Goal: Task Accomplishment & Management: Manage account settings

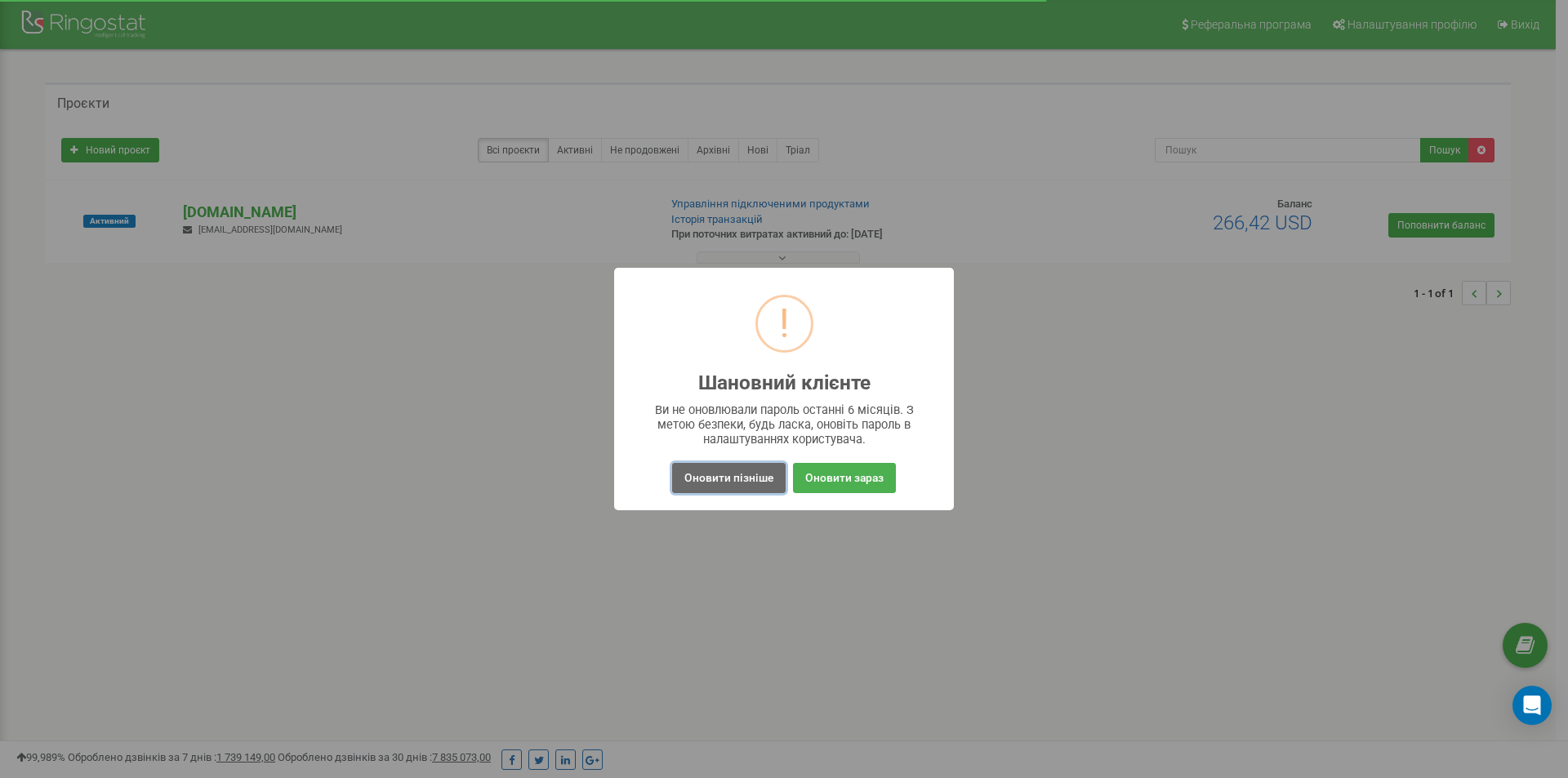
click at [732, 478] on button "Оновити пізніше" at bounding box center [728, 478] width 114 height 30
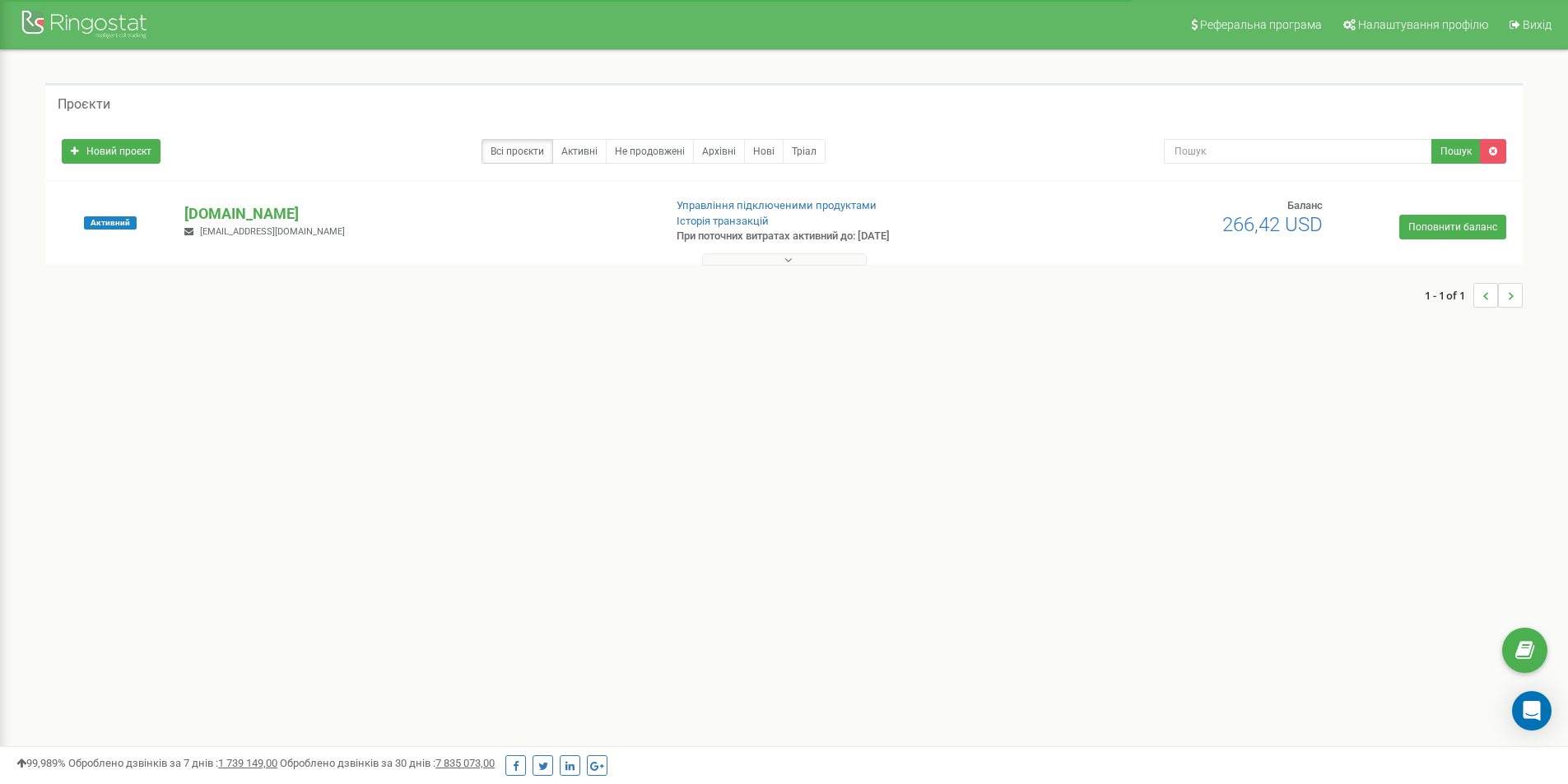
click at [761, 244] on div "Активний [DOMAIN_NAME] [EMAIL_ADDRESS][DOMAIN_NAME] Управління підключеними про…" at bounding box center [783, 231] width 1469 height 66
click at [760, 253] on div at bounding box center [783, 255] width 1469 height 17
click at [741, 260] on button at bounding box center [784, 259] width 165 height 13
click at [208, 215] on p "[DOMAIN_NAME]" at bounding box center [417, 214] width 465 height 22
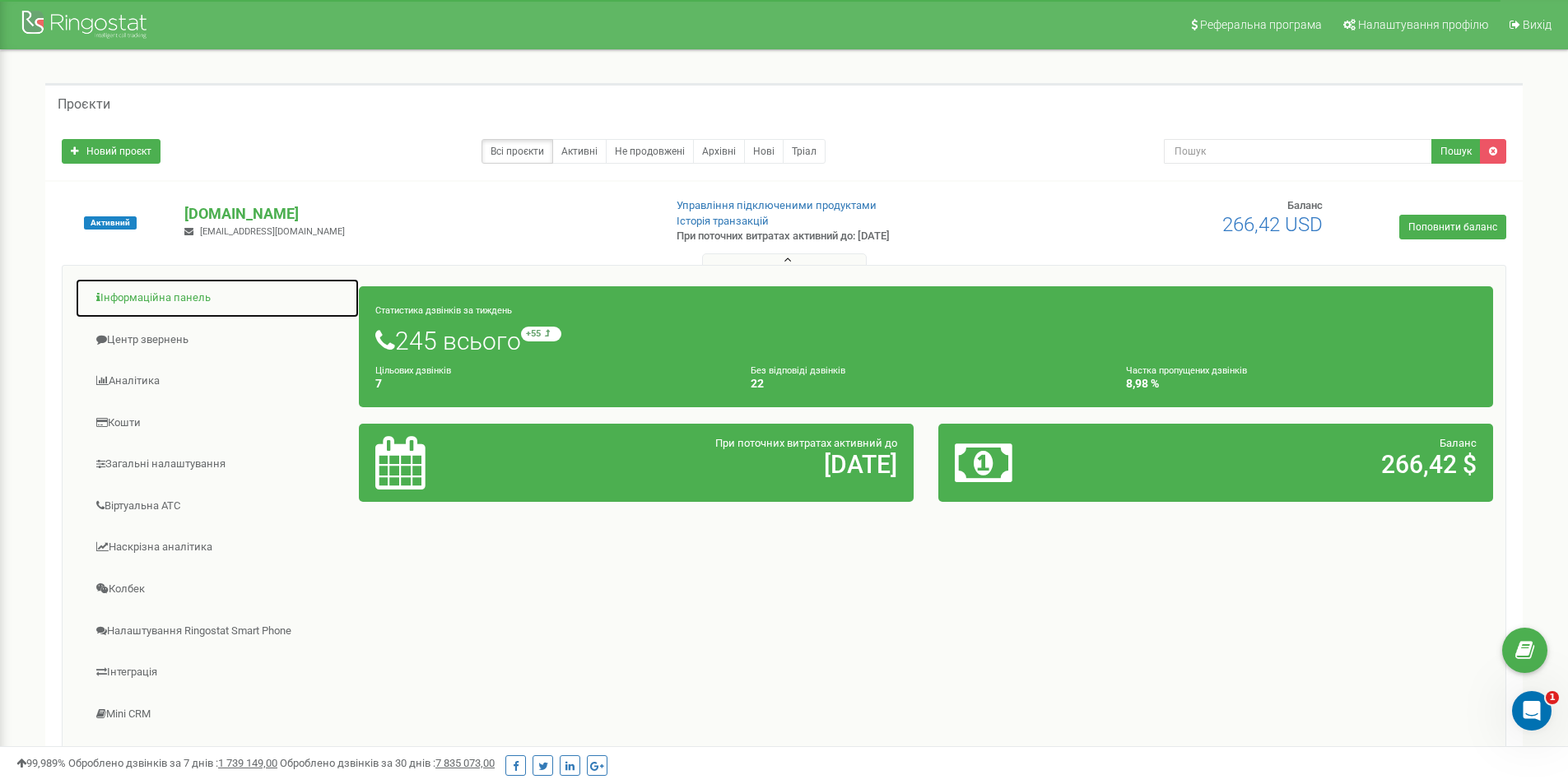
click at [154, 293] on link "Інформаційна панель" at bounding box center [217, 298] width 285 height 40
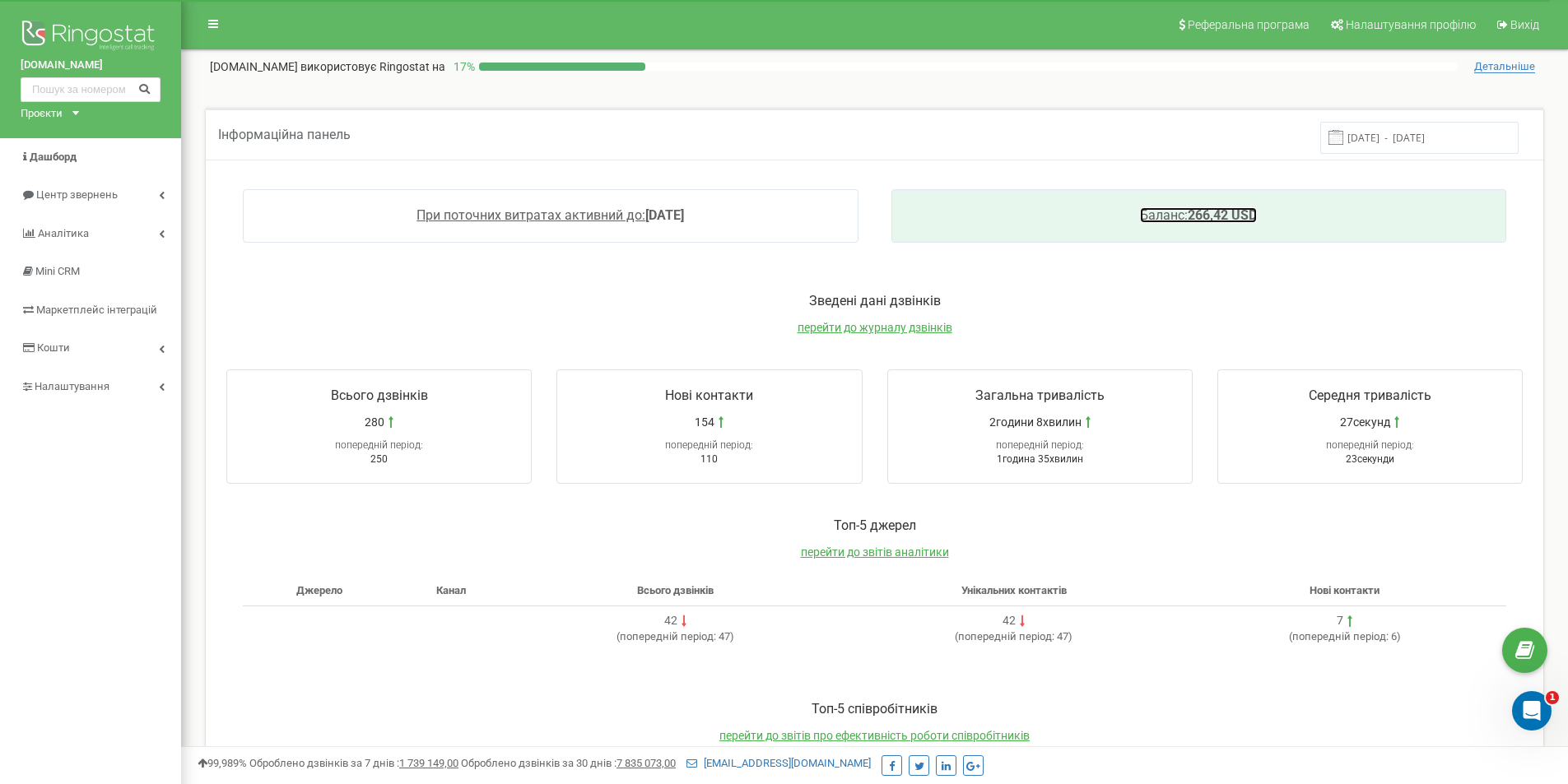
click at [1177, 212] on span "Баланс:" at bounding box center [1164, 215] width 48 height 16
click at [1153, 212] on span "Баланс:" at bounding box center [1164, 215] width 48 height 16
